Goal: Task Accomplishment & Management: Manage account settings

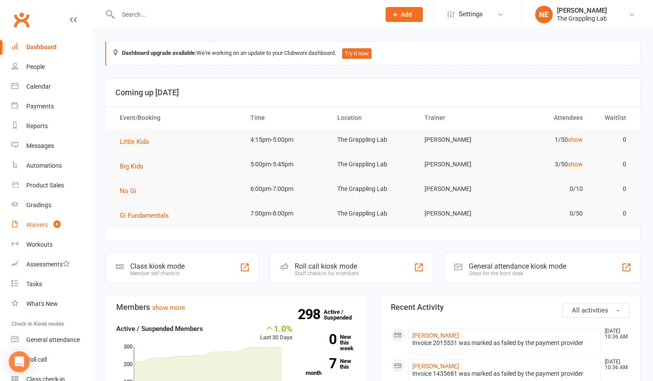
click at [36, 225] on div "Waivers" at bounding box center [36, 224] width 21 height 7
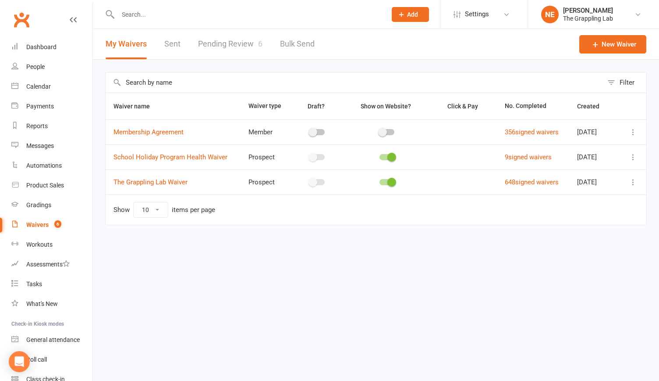
click at [224, 41] on link "Pending Review 6" at bounding box center [230, 44] width 64 height 30
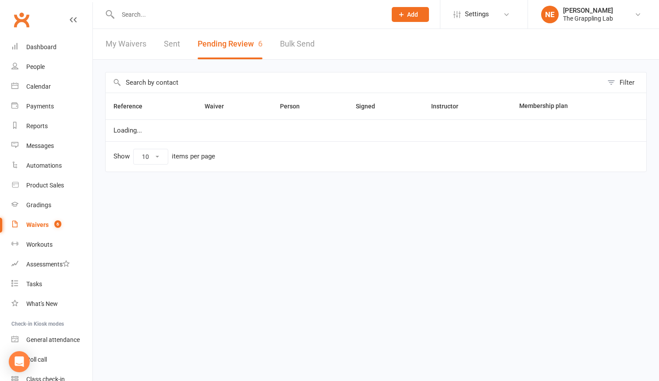
select select "25"
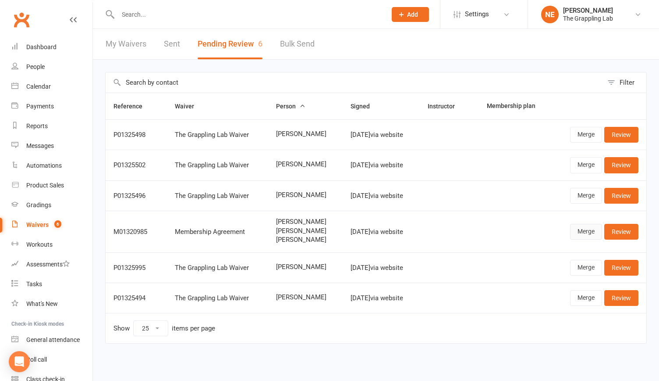
click at [588, 230] on link "Merge" at bounding box center [586, 232] width 32 height 16
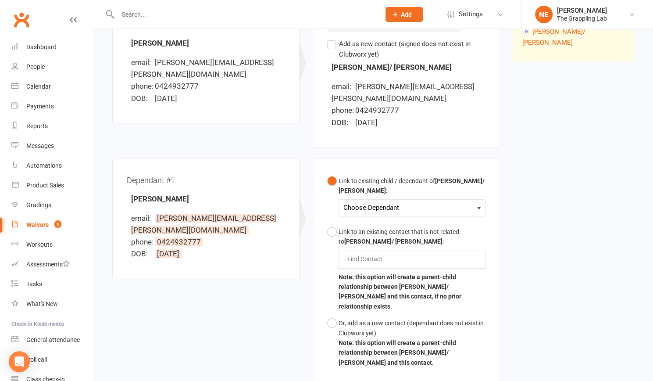
scroll to position [136, 0]
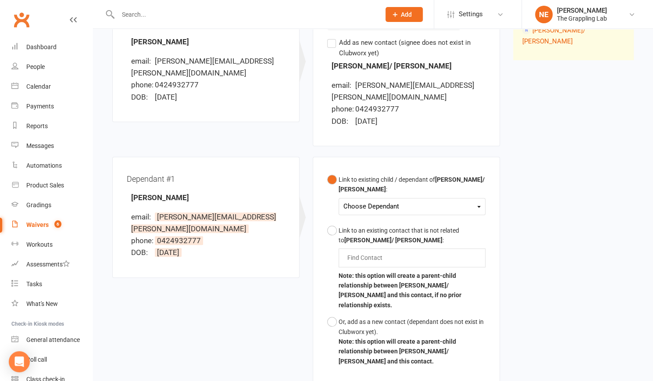
click at [480, 200] on div "Choose Dependant" at bounding box center [411, 206] width 137 height 12
click at [404, 217] on link "[PERSON_NAME]" at bounding box center [387, 226] width 87 height 19
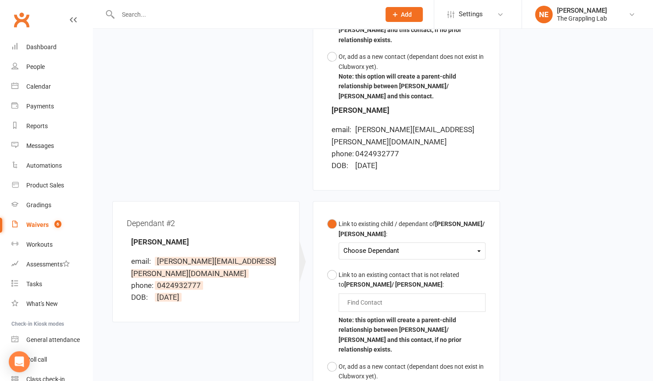
scroll to position [412, 0]
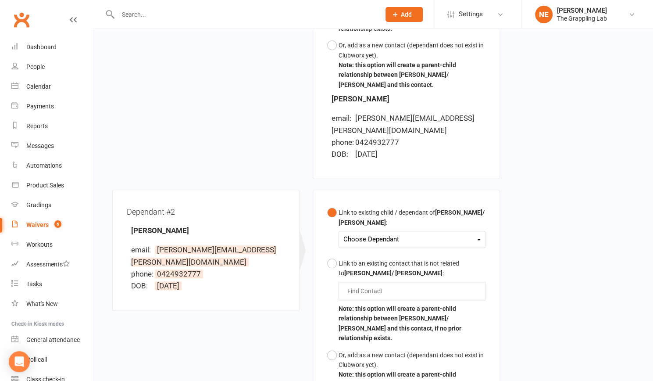
click at [443, 233] on div "Choose Dependant" at bounding box center [411, 239] width 137 height 12
click at [391, 269] on link "[PERSON_NAME]" at bounding box center [387, 278] width 87 height 19
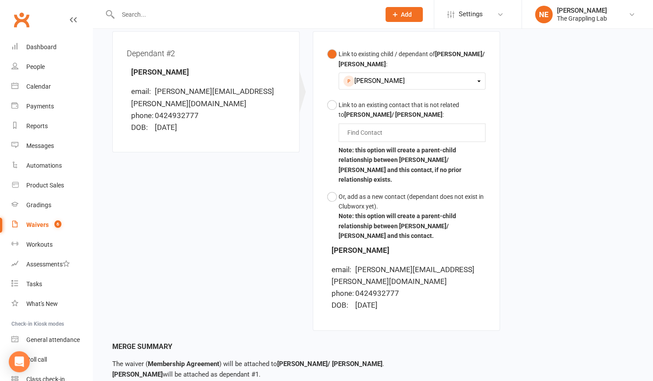
scroll to position [585, 0]
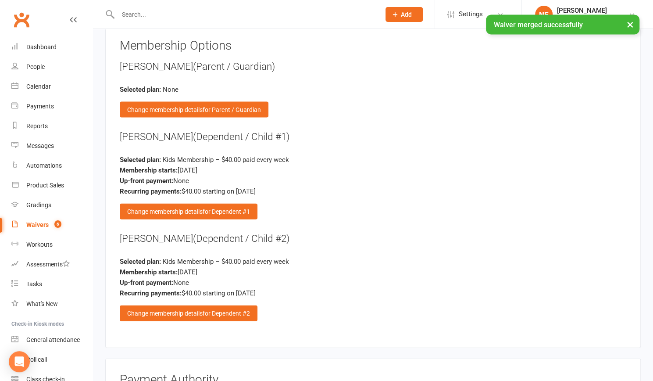
scroll to position [1028, 0]
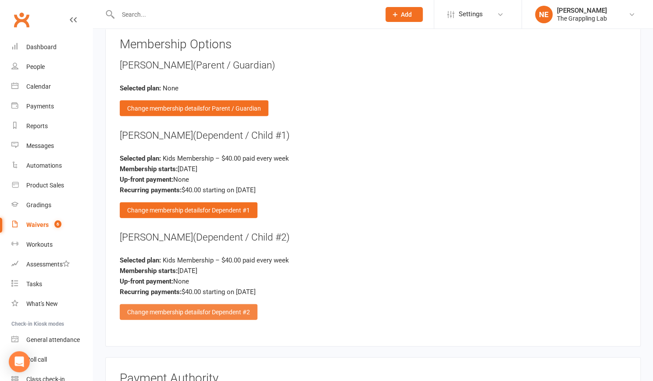
click at [193, 304] on div "Change membership details for Dependent #2" at bounding box center [189, 312] width 138 height 16
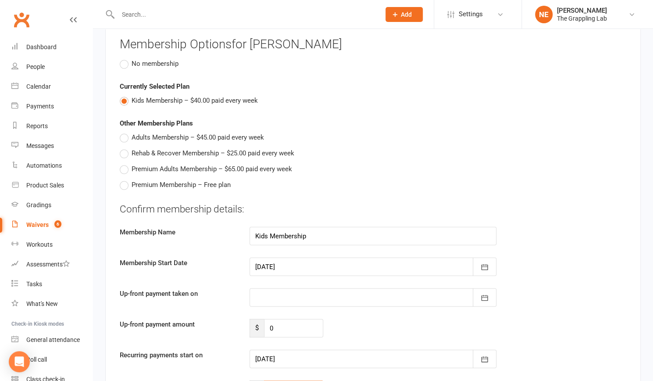
drag, startPoint x: 282, startPoint y: 369, endPoint x: 243, endPoint y: 367, distance: 39.1
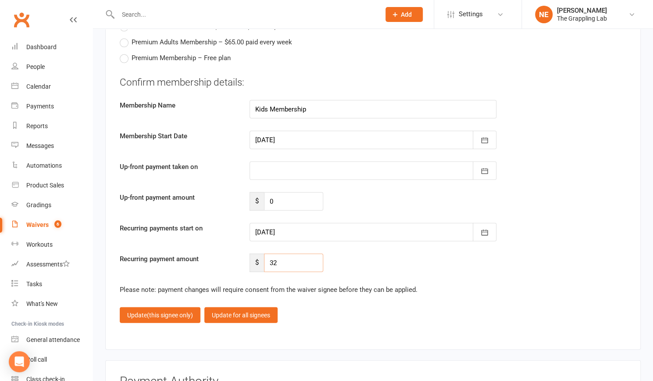
scroll to position [1162, 0]
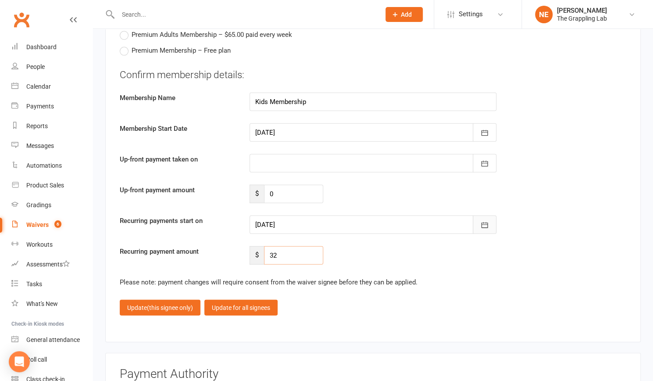
type input "32"
click at [483, 221] on icon "button" at bounding box center [484, 225] width 9 height 9
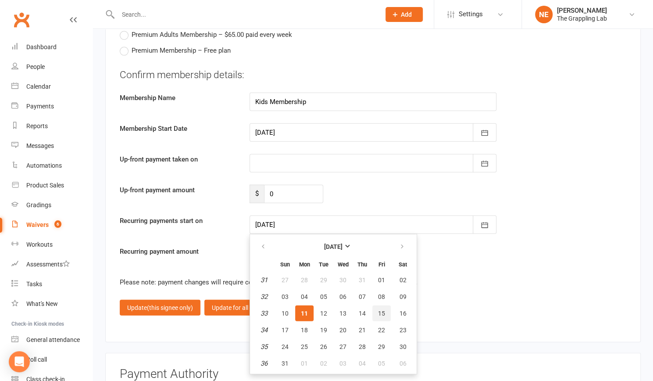
click at [381, 310] on span "15" at bounding box center [381, 313] width 7 height 7
type input "[DATE]"
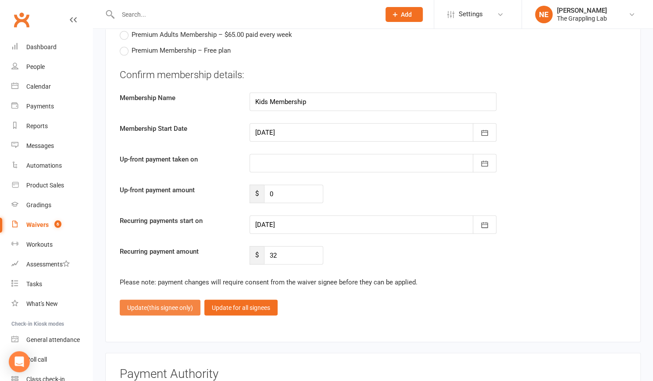
click at [132, 299] on button "Update (this signee only)" at bounding box center [160, 307] width 81 height 16
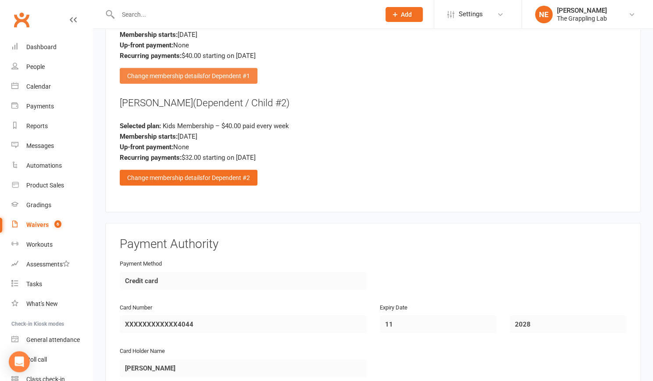
click at [185, 68] on div "Change membership details for Dependent #1" at bounding box center [189, 76] width 138 height 16
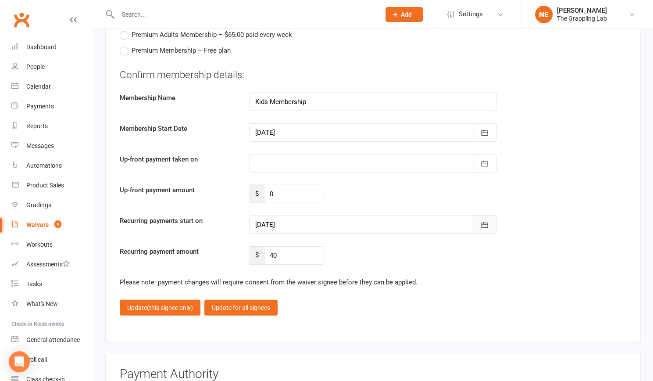
click at [484, 221] on icon "button" at bounding box center [484, 225] width 9 height 9
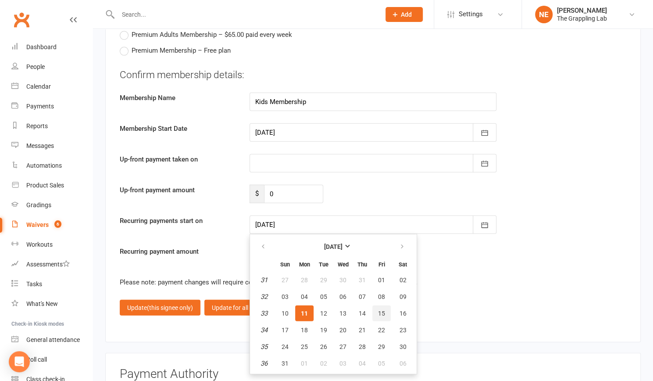
click at [381, 305] on button "15" at bounding box center [381, 313] width 18 height 16
type input "[DATE]"
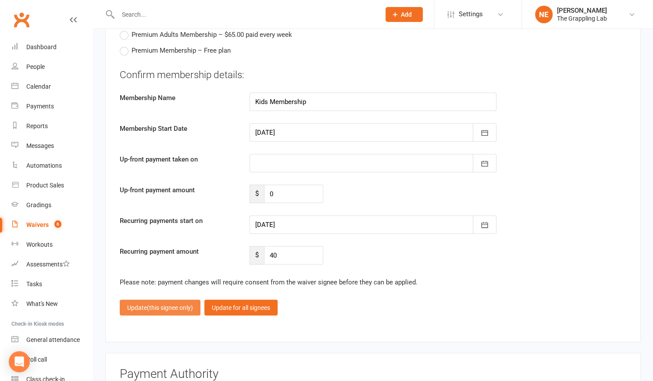
click at [133, 299] on button "Update (this signee only)" at bounding box center [160, 307] width 81 height 16
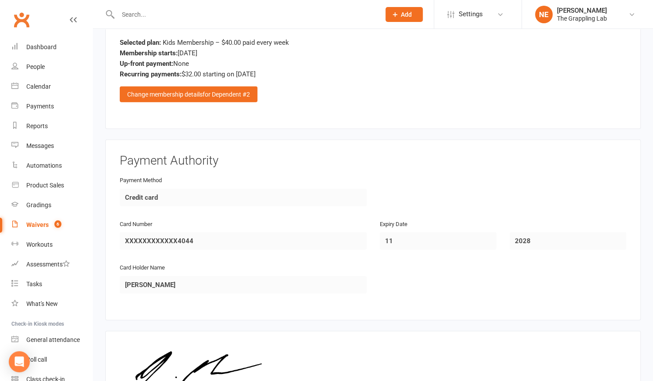
scroll to position [1340, 0]
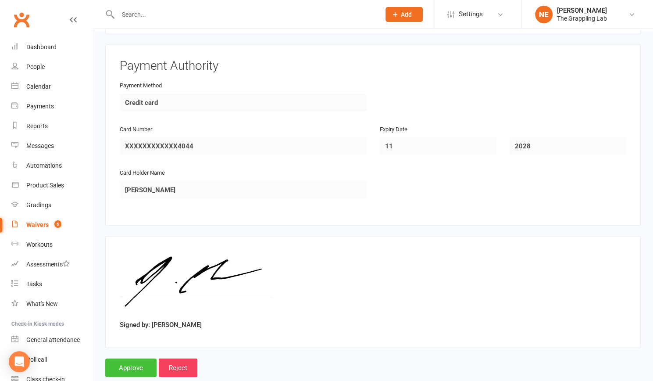
click at [121, 358] on input "Approve" at bounding box center [130, 367] width 51 height 18
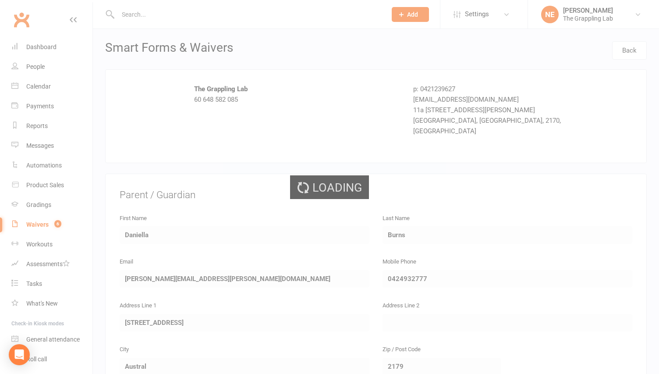
select select "25"
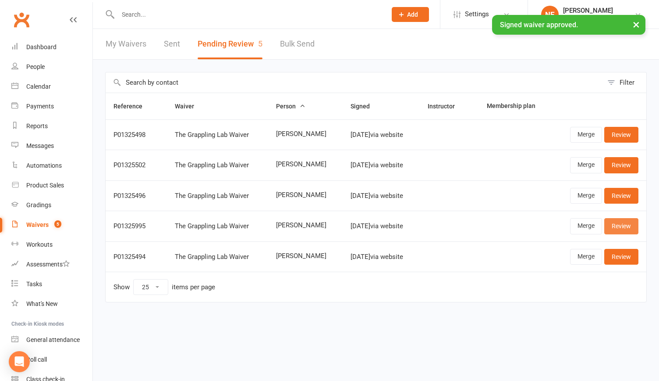
click at [628, 223] on link "Review" at bounding box center [622, 226] width 34 height 16
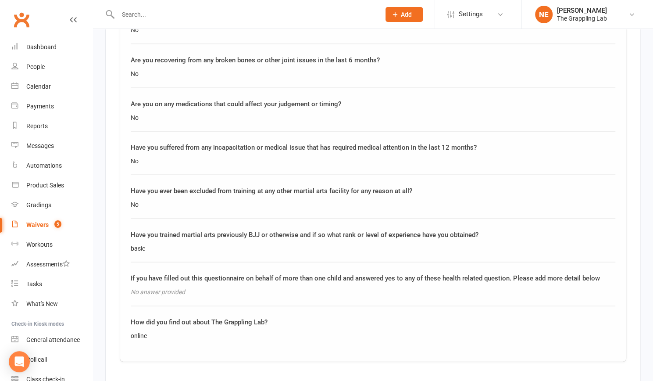
scroll to position [1091, 0]
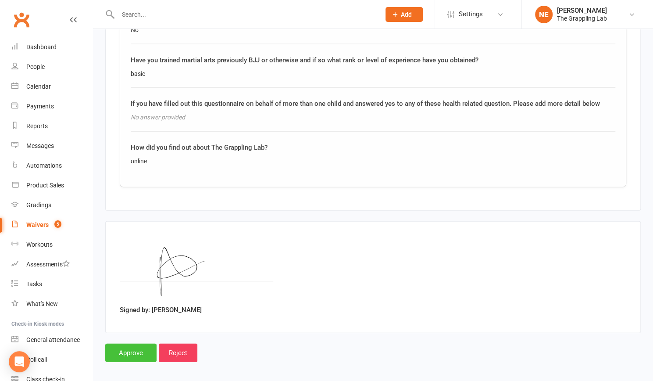
click at [124, 343] on input "Approve" at bounding box center [130, 352] width 51 height 18
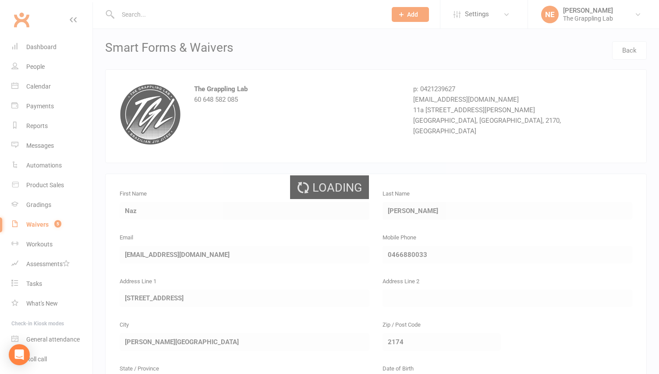
select select "25"
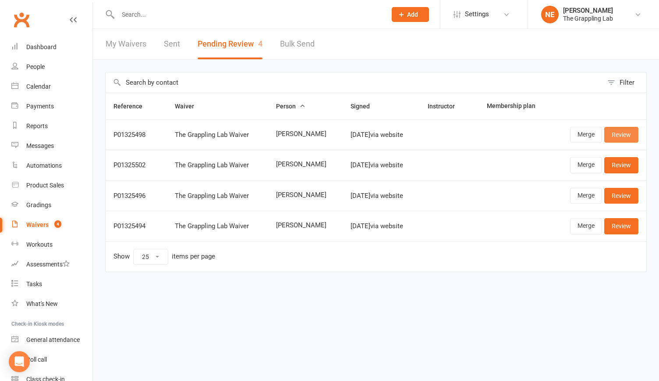
click at [621, 131] on link "Review" at bounding box center [622, 135] width 34 height 16
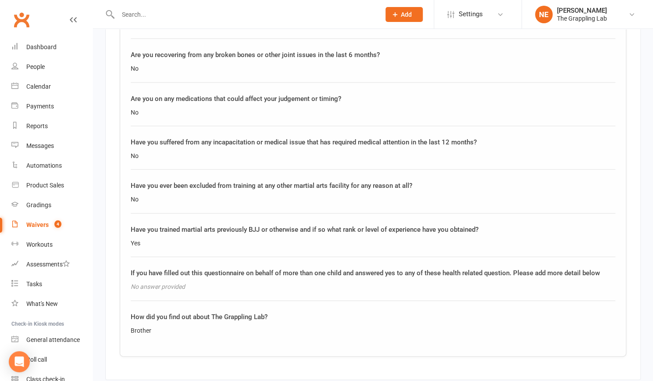
scroll to position [1091, 0]
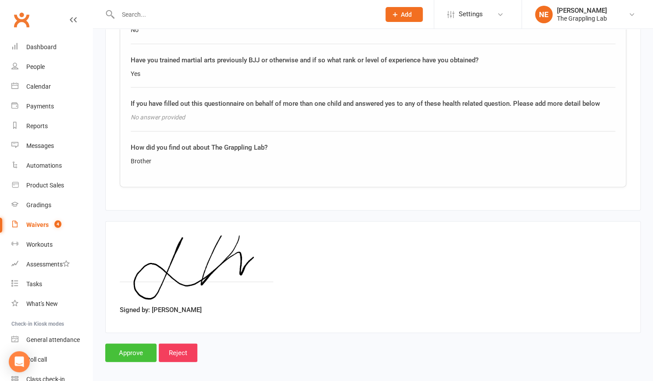
click at [139, 348] on input "Approve" at bounding box center [130, 352] width 51 height 18
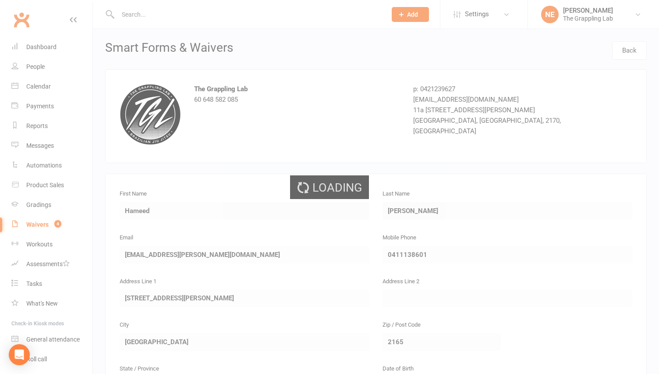
select select "25"
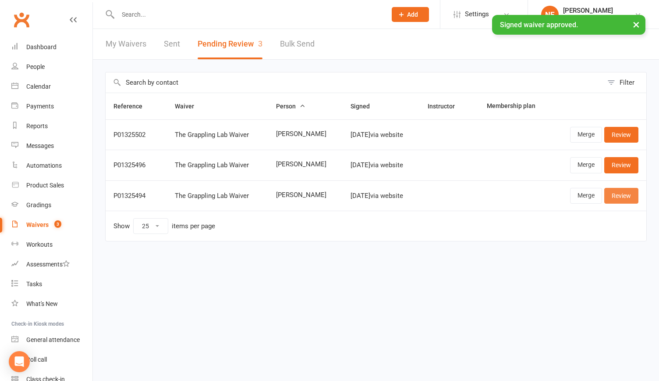
click at [623, 195] on link "Review" at bounding box center [622, 196] width 34 height 16
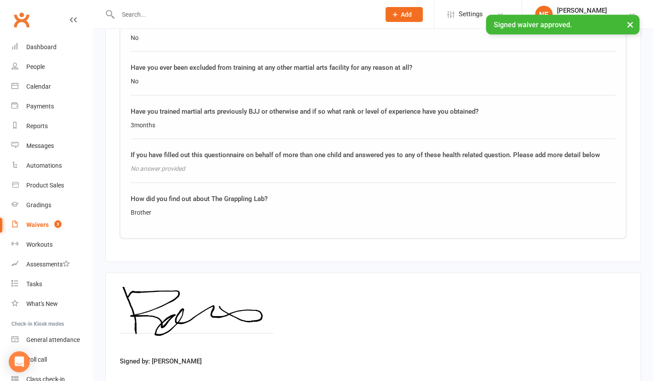
scroll to position [1091, 0]
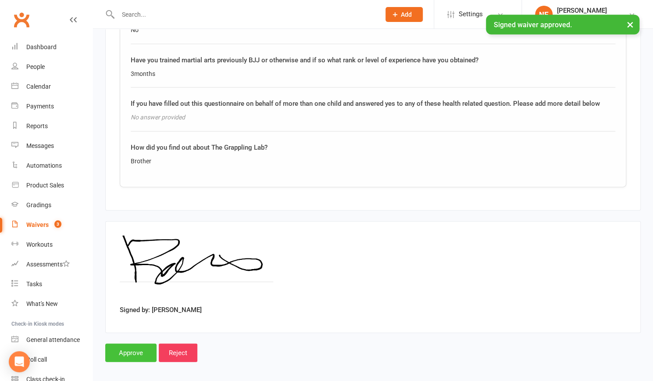
click at [134, 346] on input "Approve" at bounding box center [130, 352] width 51 height 18
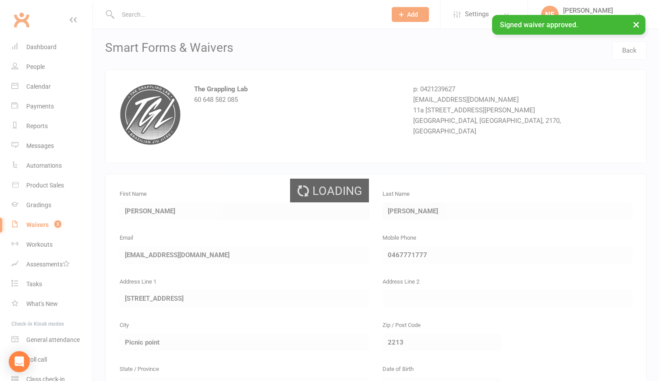
select select "25"
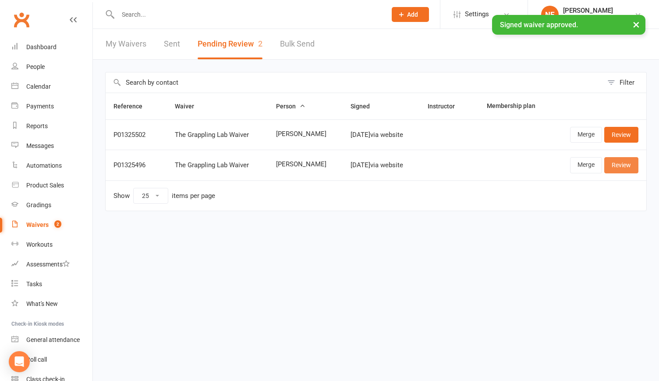
click at [623, 163] on link "Review" at bounding box center [622, 165] width 34 height 16
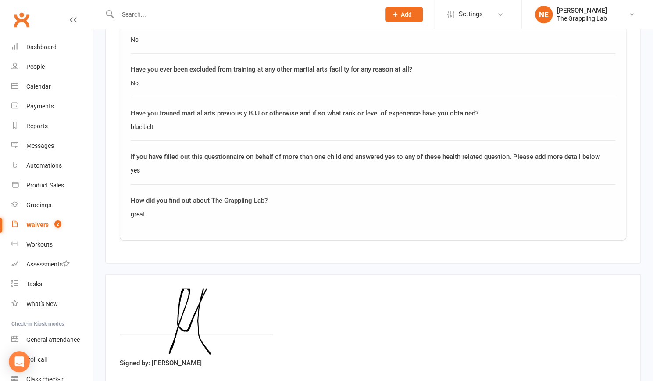
scroll to position [1154, 0]
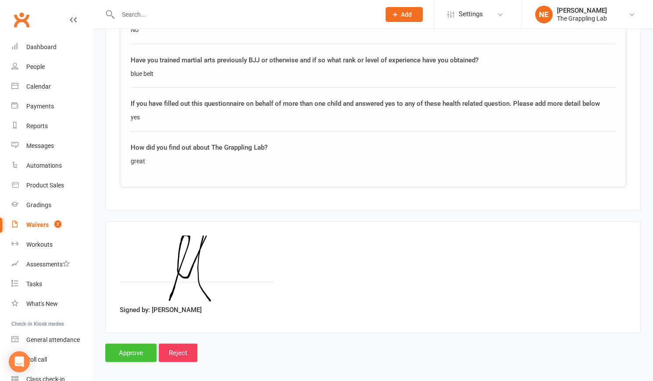
click at [141, 349] on input "Approve" at bounding box center [130, 352] width 51 height 18
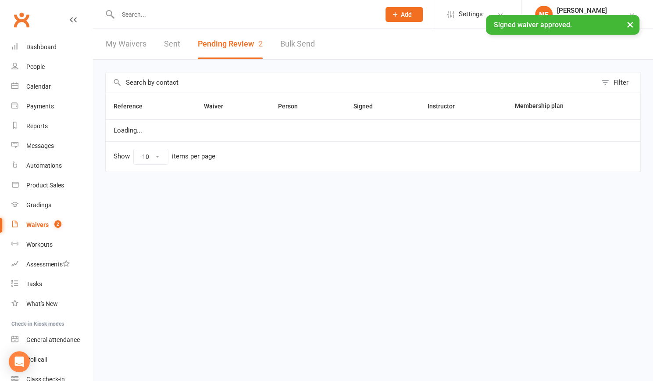
select select "25"
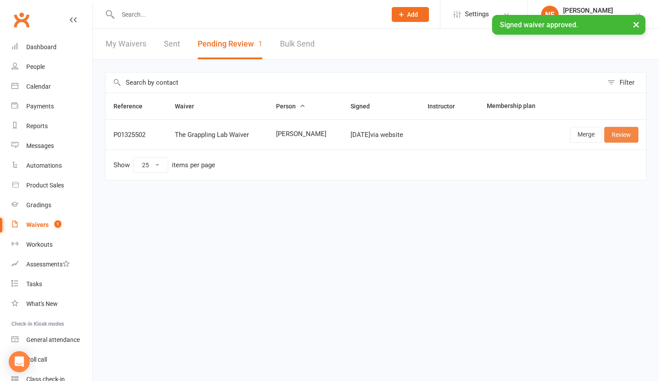
click at [622, 135] on link "Review" at bounding box center [622, 135] width 34 height 16
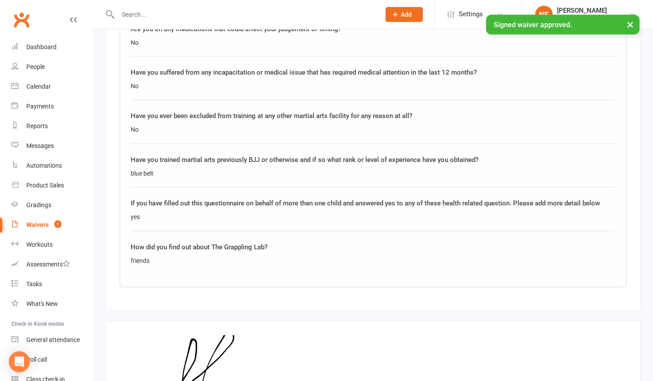
scroll to position [1154, 0]
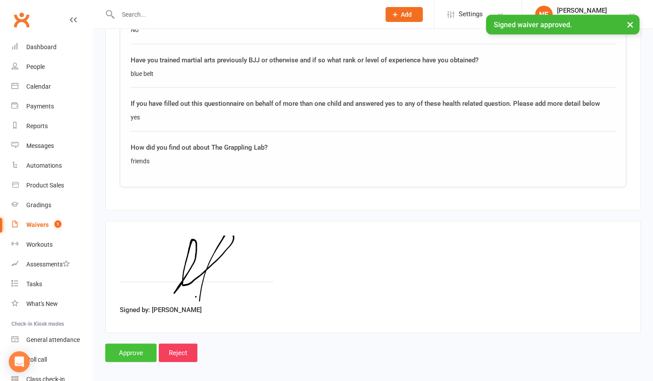
click at [135, 348] on input "Approve" at bounding box center [130, 352] width 51 height 18
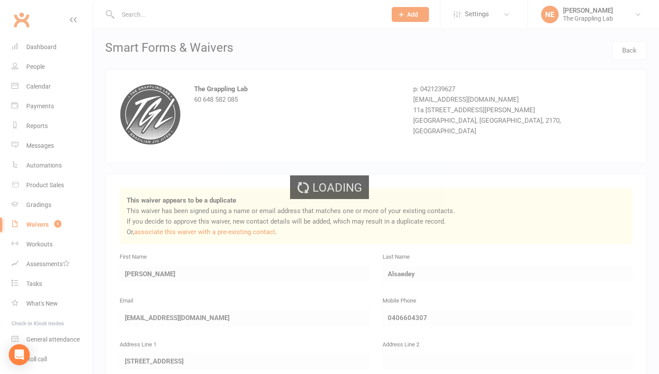
select select "25"
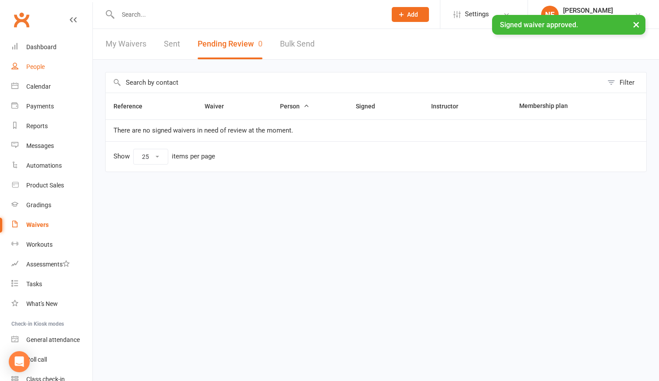
click at [33, 68] on div "People" at bounding box center [35, 66] width 18 height 7
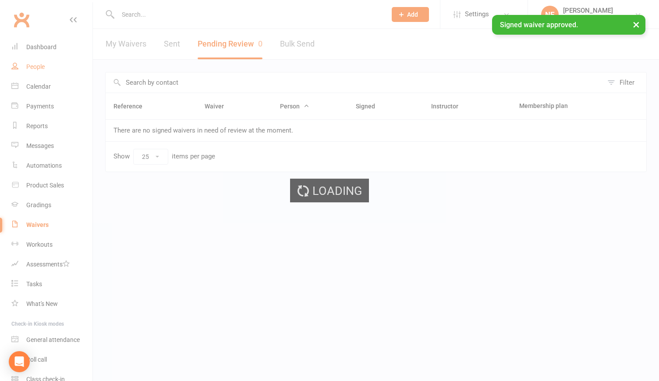
select select "100"
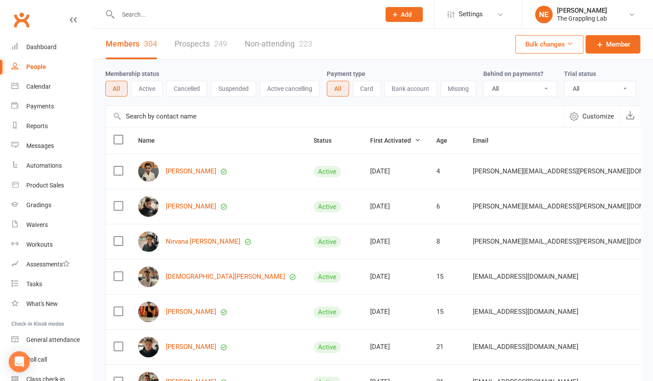
click at [190, 46] on link "Prospects 249" at bounding box center [201, 44] width 53 height 30
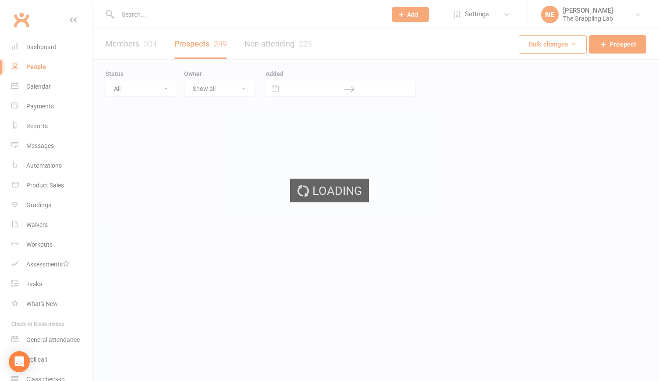
select select "100"
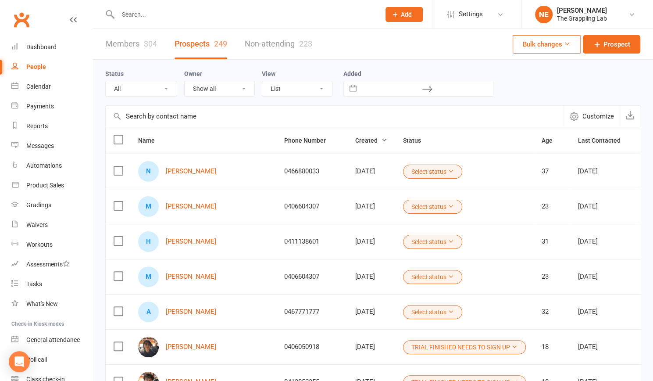
click at [118, 306] on label at bounding box center [118, 310] width 9 height 9
click at [118, 306] on input "checkbox" at bounding box center [118, 306] width 9 height 0
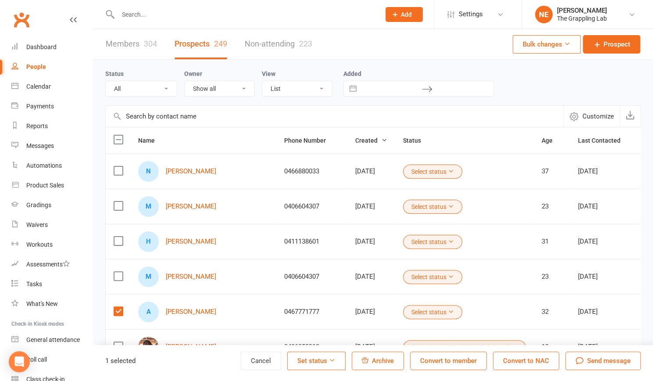
click at [116, 274] on label at bounding box center [118, 275] width 9 height 9
click at [116, 271] on input "checkbox" at bounding box center [118, 271] width 9 height 0
click at [118, 237] on label at bounding box center [118, 240] width 9 height 9
click at [118, 236] on input "checkbox" at bounding box center [118, 236] width 9 height 0
click at [118, 201] on label at bounding box center [118, 205] width 9 height 9
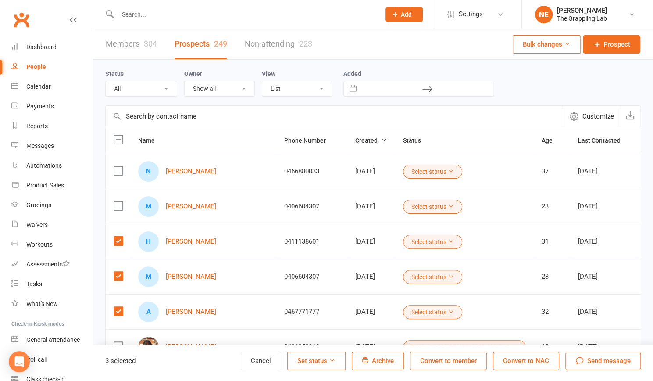
click at [118, 201] on input "checkbox" at bounding box center [118, 201] width 9 height 0
click at [386, 359] on span "Archive" at bounding box center [383, 360] width 22 height 8
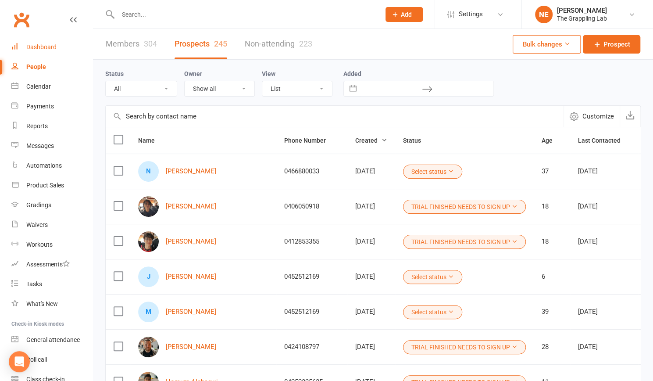
click at [33, 48] on div "Dashboard" at bounding box center [41, 46] width 30 height 7
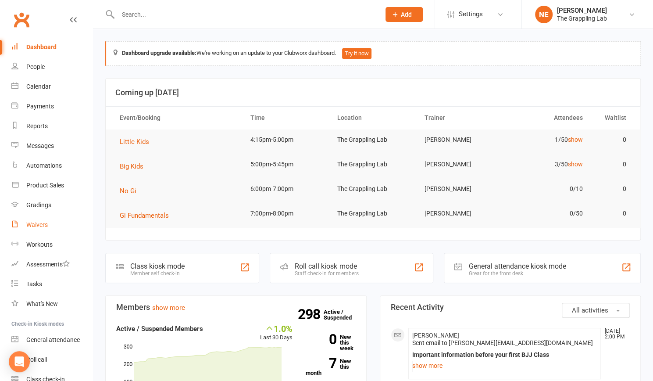
click at [38, 228] on div "Waivers" at bounding box center [36, 224] width 21 height 7
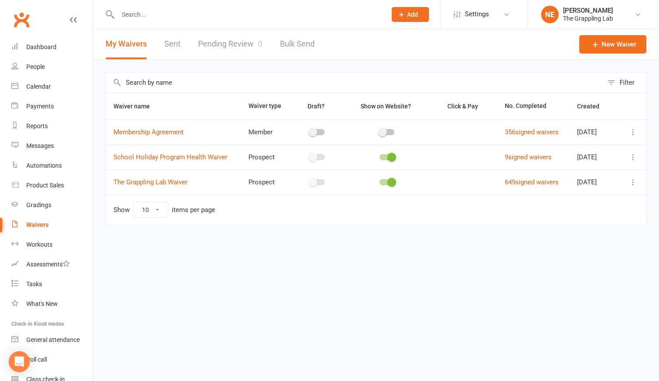
click at [226, 49] on link "Pending Review 0" at bounding box center [230, 44] width 64 height 30
select select "25"
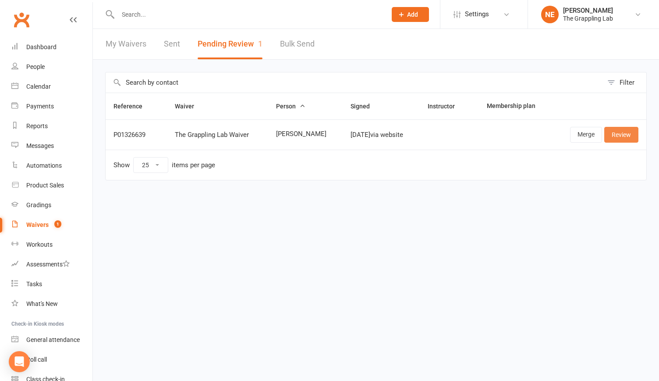
click at [622, 132] on link "Review" at bounding box center [622, 135] width 34 height 16
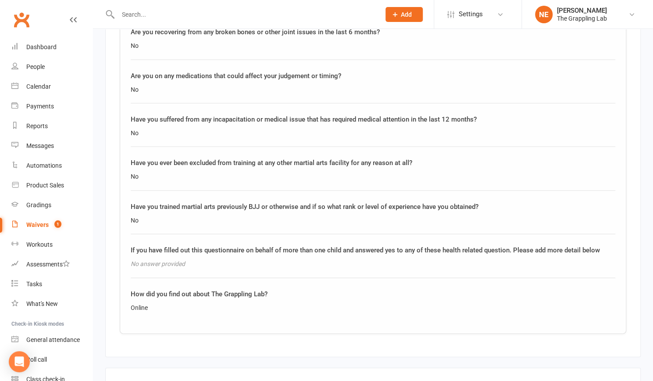
scroll to position [1091, 0]
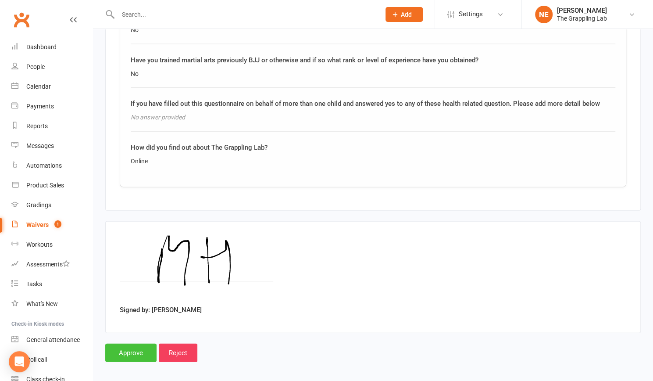
click at [133, 347] on input "Approve" at bounding box center [130, 352] width 51 height 18
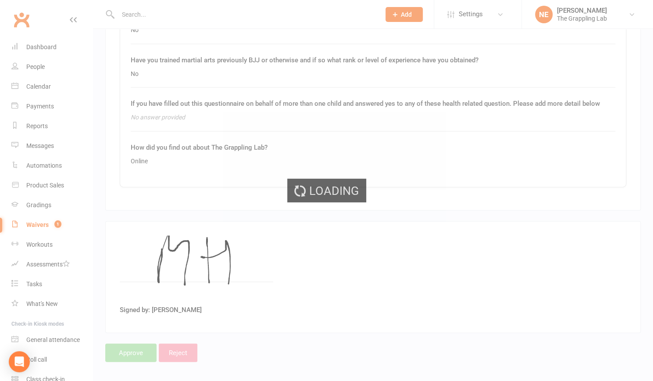
select select "25"
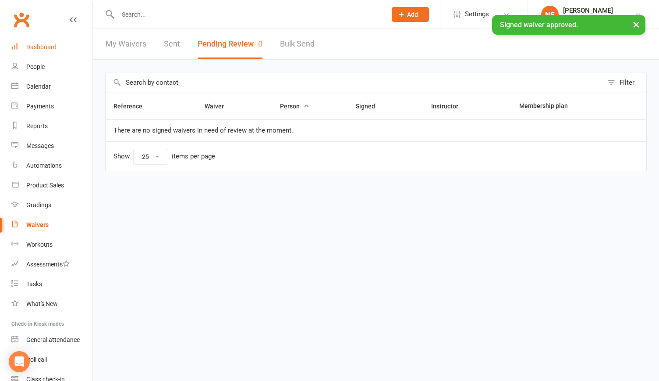
click at [37, 45] on div "Dashboard" at bounding box center [41, 46] width 30 height 7
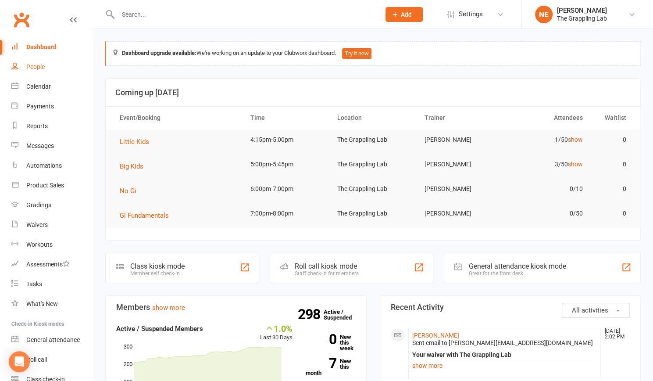
click at [27, 70] on div "People" at bounding box center [35, 66] width 18 height 7
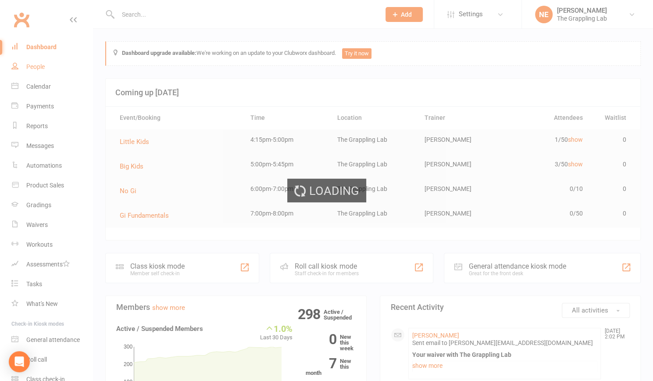
select select "100"
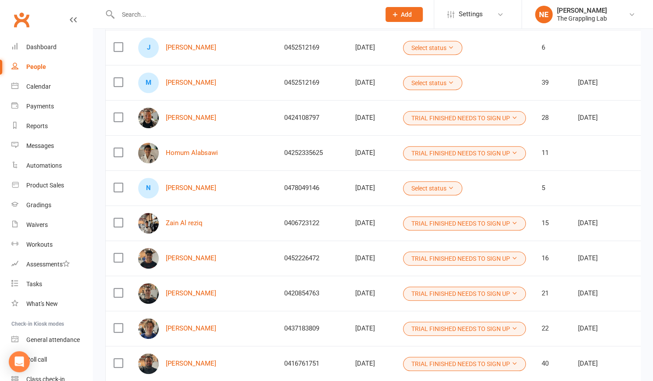
scroll to position [266, 0]
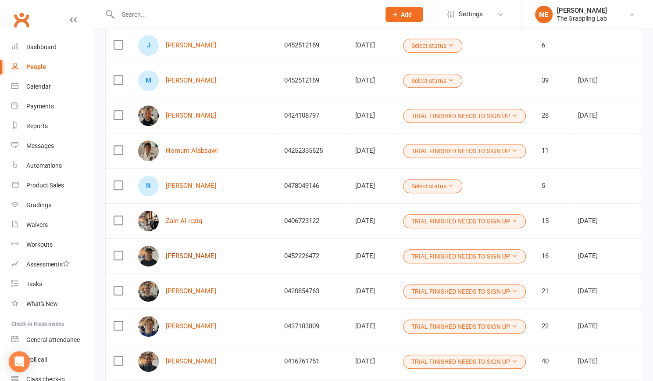
click at [189, 255] on link "[PERSON_NAME]" at bounding box center [191, 255] width 50 height 7
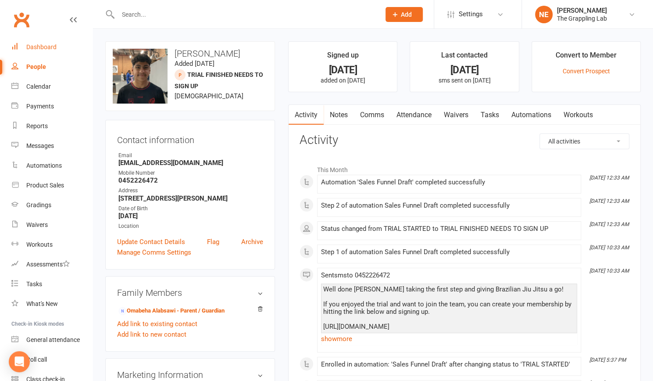
click at [34, 52] on link "Dashboard" at bounding box center [51, 47] width 81 height 20
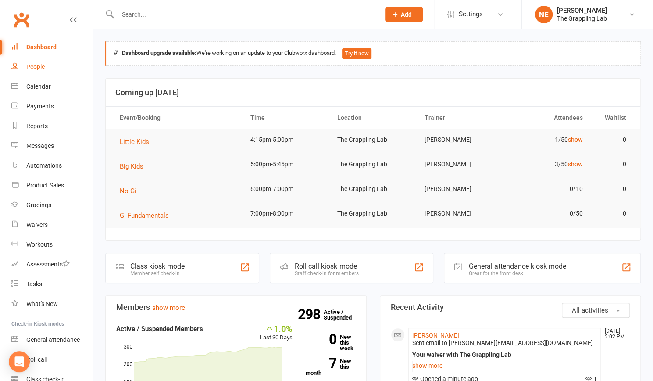
click at [32, 75] on link "People" at bounding box center [51, 67] width 81 height 20
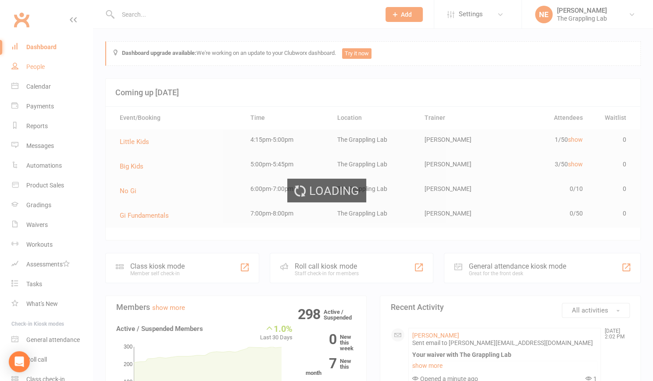
select select "100"
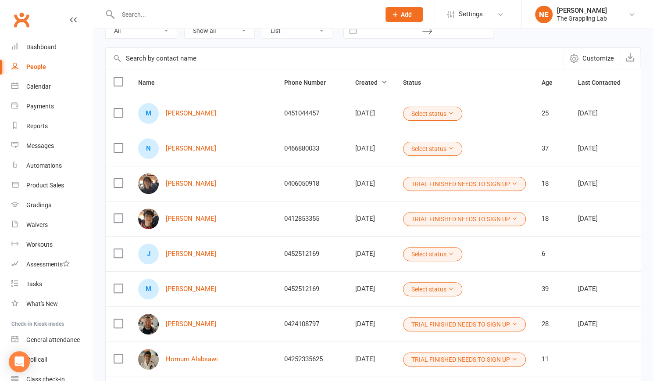
scroll to position [59, 0]
click at [178, 322] on link "[PERSON_NAME]" at bounding box center [191, 322] width 50 height 7
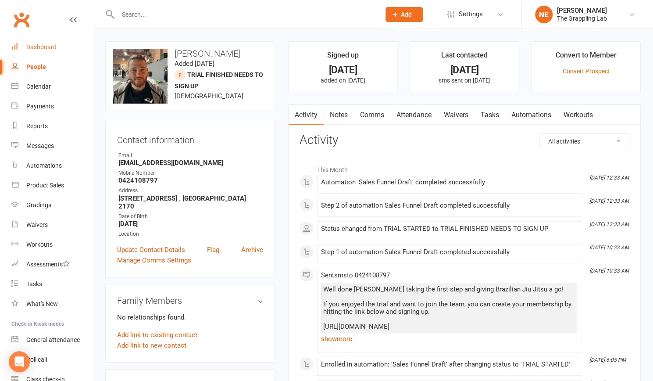
click at [39, 50] on div "Dashboard" at bounding box center [41, 46] width 30 height 7
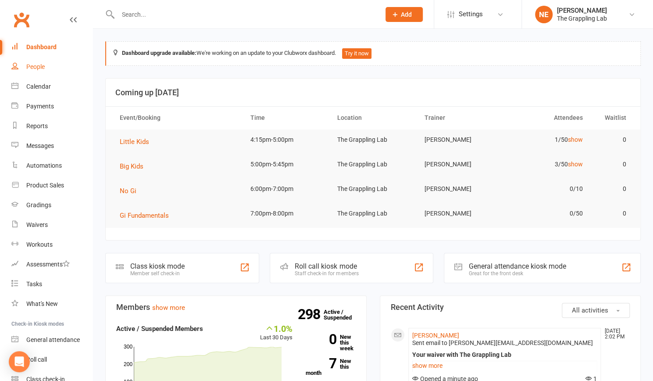
click at [32, 68] on div "People" at bounding box center [35, 66] width 18 height 7
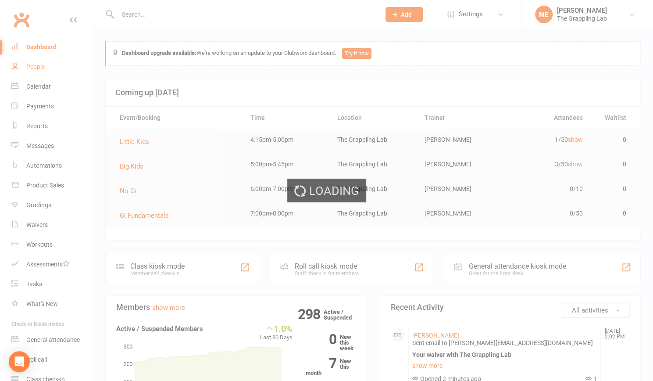
select select "100"
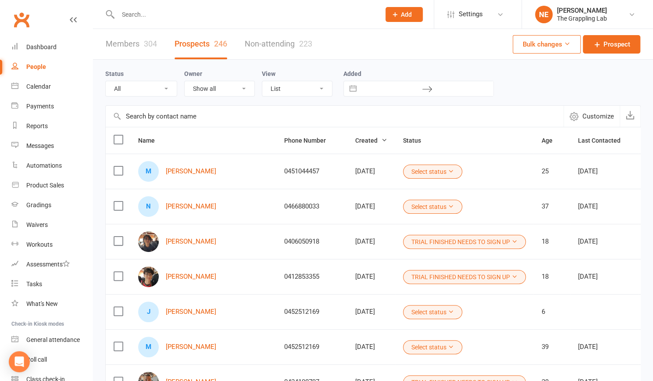
click at [131, 41] on link "Members 304" at bounding box center [131, 44] width 51 height 30
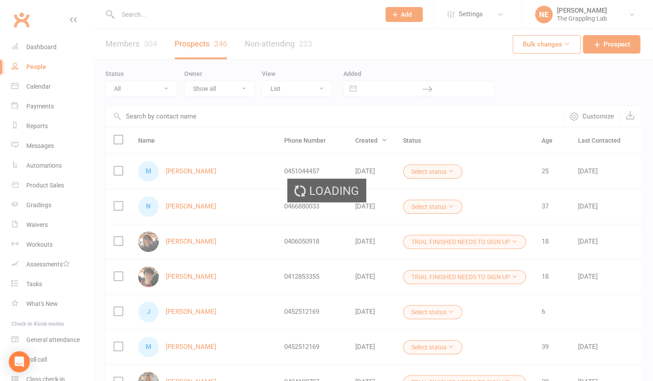
select select "100"
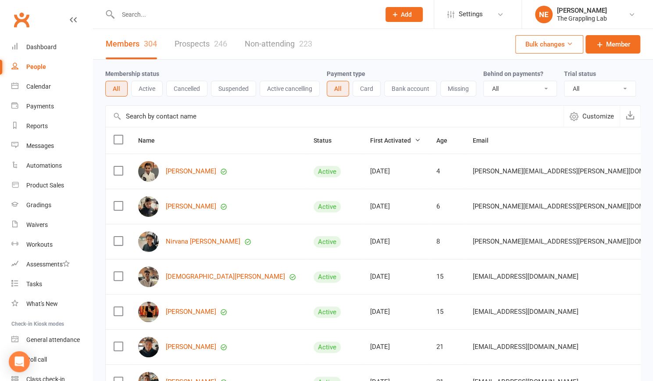
click at [238, 86] on button "Suspended" at bounding box center [233, 89] width 45 height 16
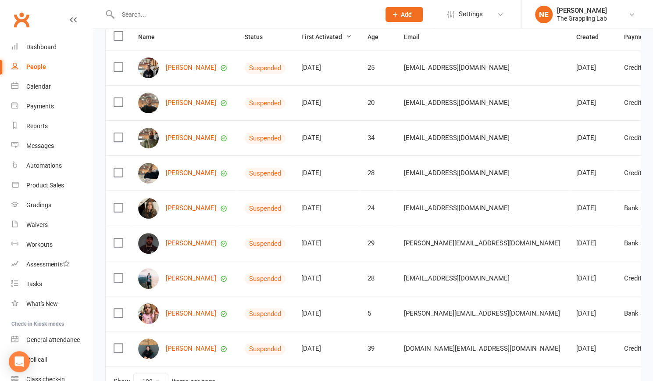
scroll to position [108, 0]
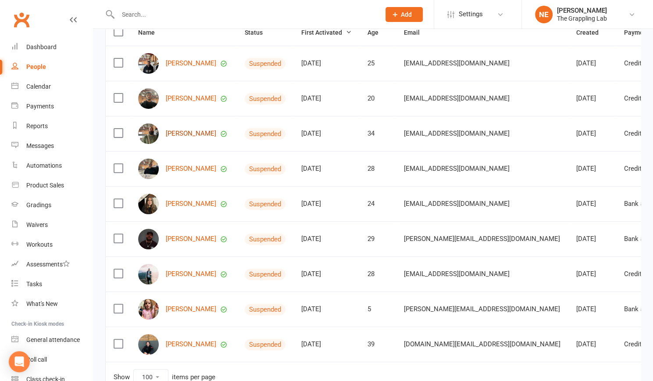
click at [183, 137] on link "[PERSON_NAME]" at bounding box center [191, 133] width 50 height 7
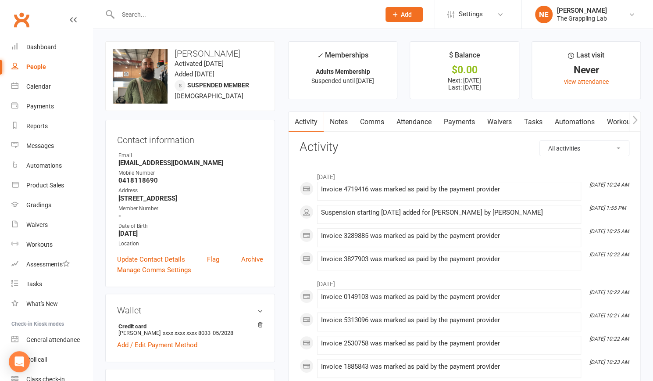
click at [462, 117] on link "Payments" at bounding box center [459, 122] width 43 height 20
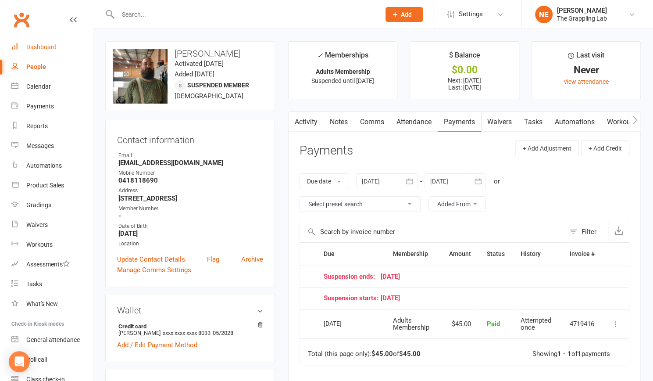
click at [43, 45] on div "Dashboard" at bounding box center [41, 46] width 30 height 7
